Goal: Information Seeking & Learning: Learn about a topic

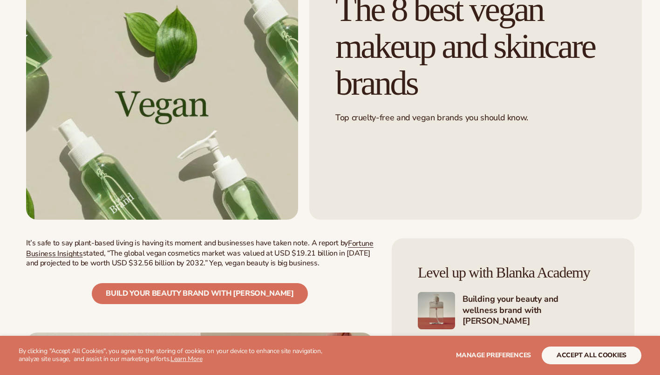
scroll to position [140, 0]
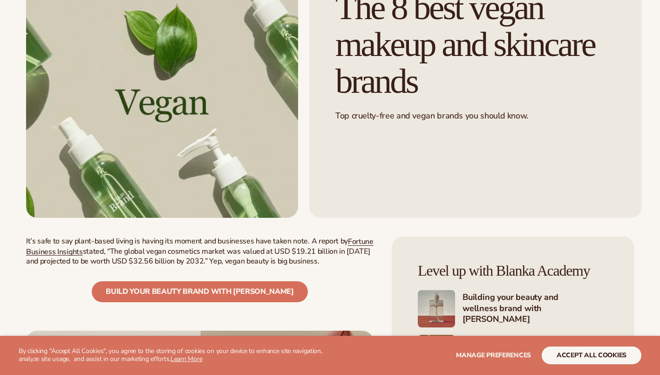
click at [578, 357] on button "accept all cookies" at bounding box center [592, 355] width 100 height 18
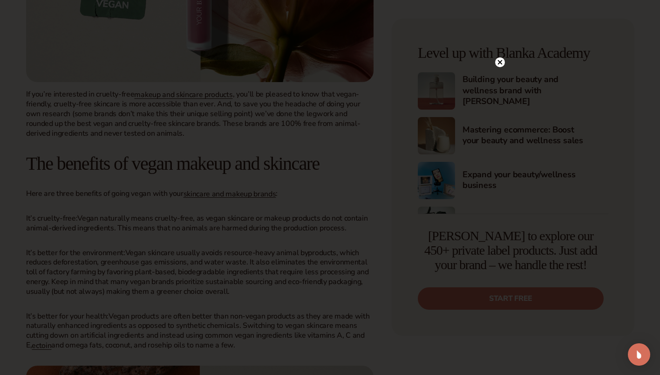
scroll to position [606, 0]
click at [500, 80] on circle at bounding box center [500, 81] width 10 height 10
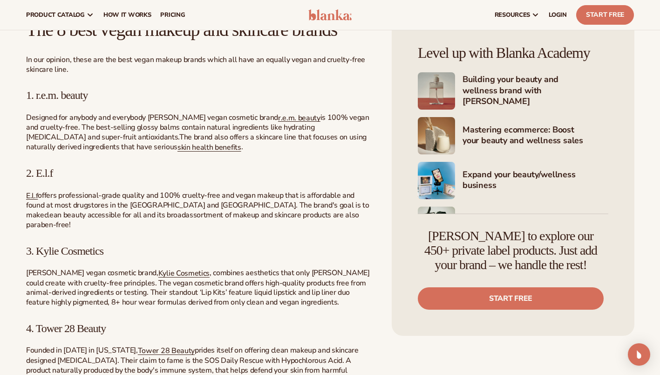
scroll to position [1165, 0]
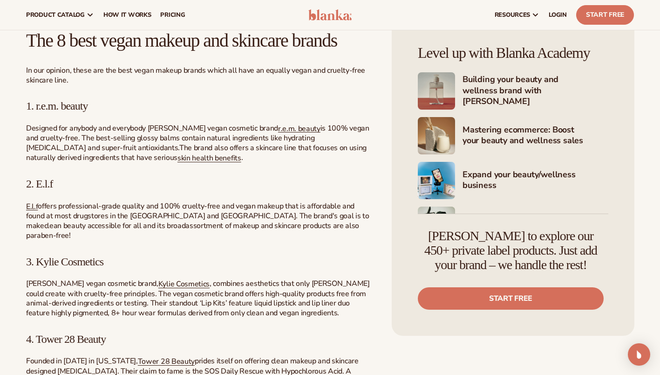
click at [177, 161] on span "skin health benefits" at bounding box center [209, 158] width 64 height 10
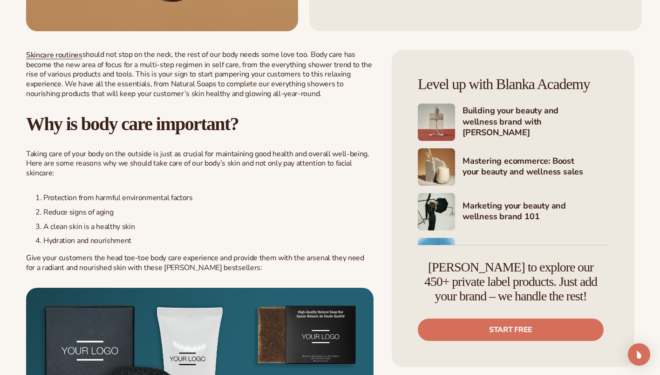
scroll to position [419, 0]
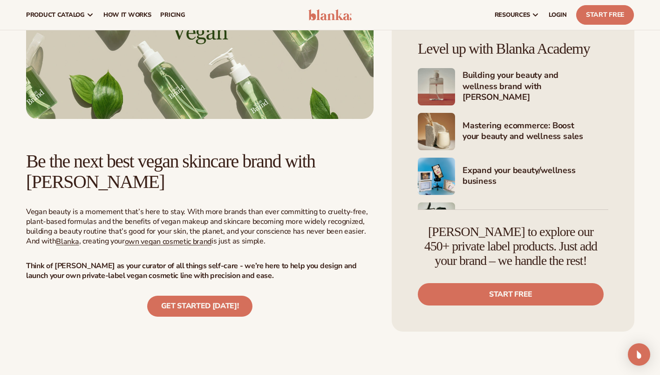
scroll to position [1957, 0]
